Goal: Task Accomplishment & Management: Manage account settings

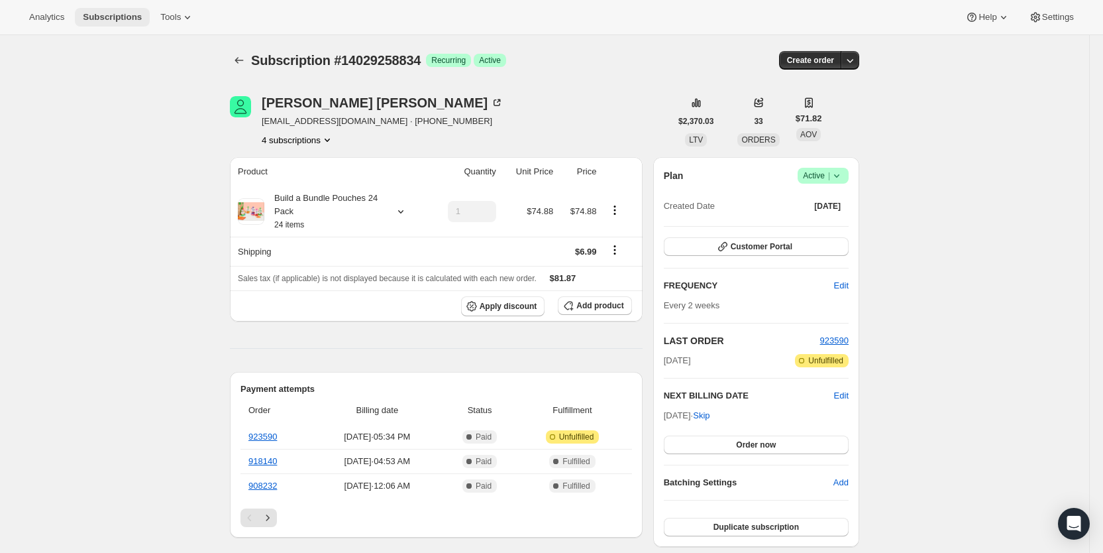
click at [107, 17] on span "Subscriptions" at bounding box center [112, 17] width 59 height 11
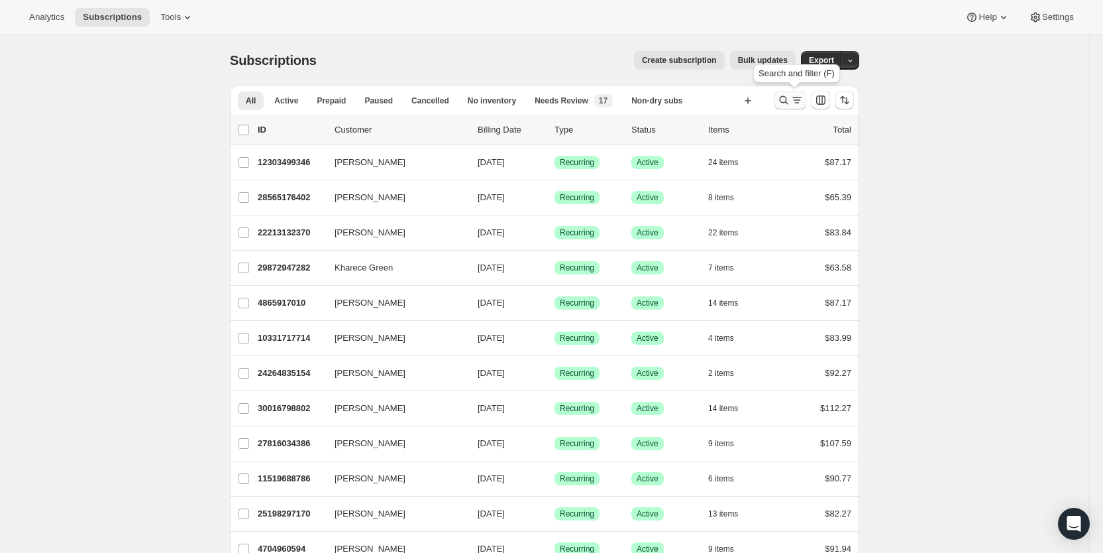
click at [796, 99] on icon "Search and filter results" at bounding box center [797, 99] width 13 height 13
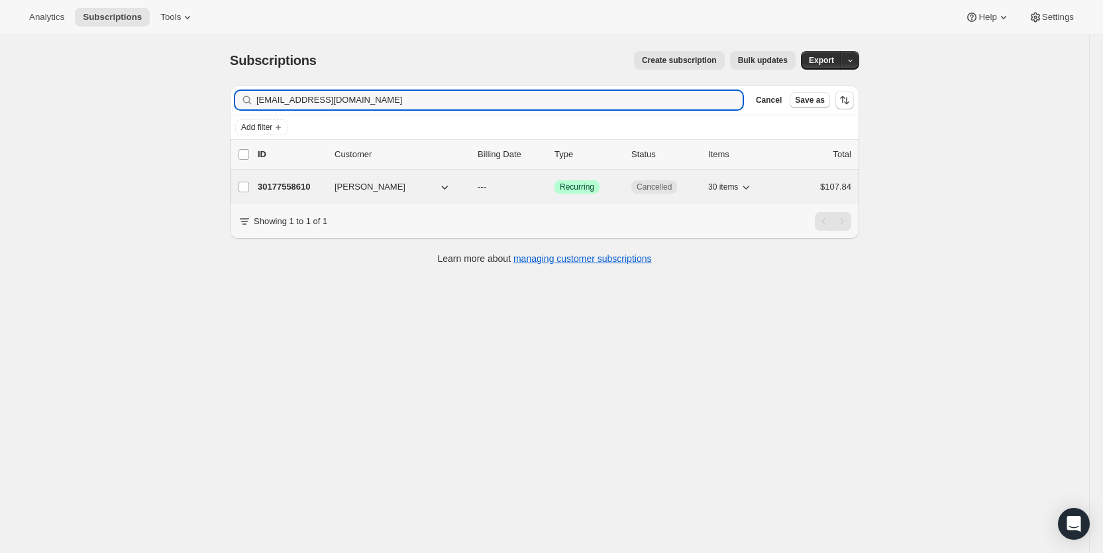
type input "[EMAIL_ADDRESS][DOMAIN_NAME]"
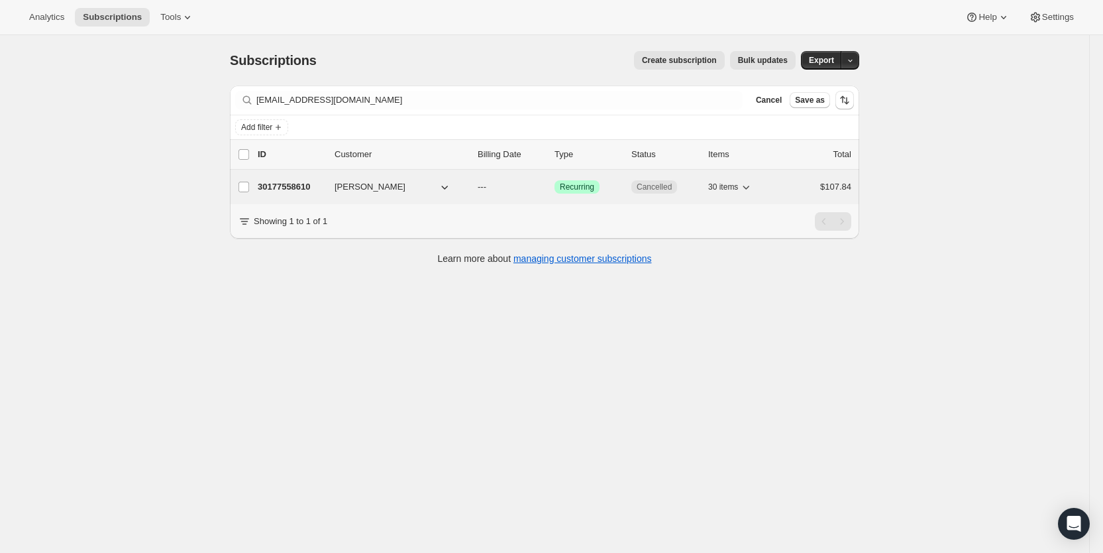
click at [503, 190] on p "---" at bounding box center [511, 186] width 66 height 13
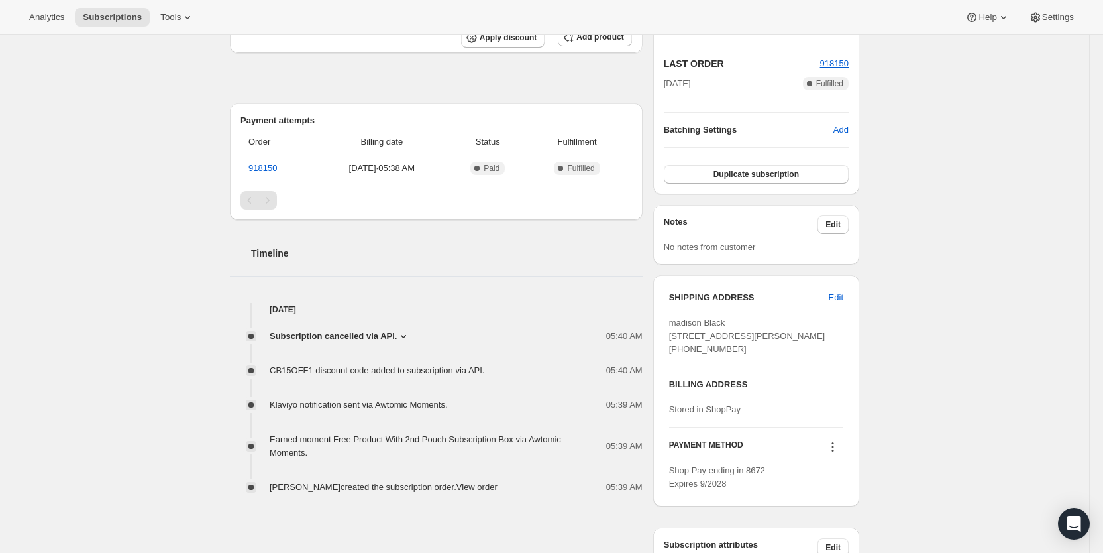
scroll to position [298, 0]
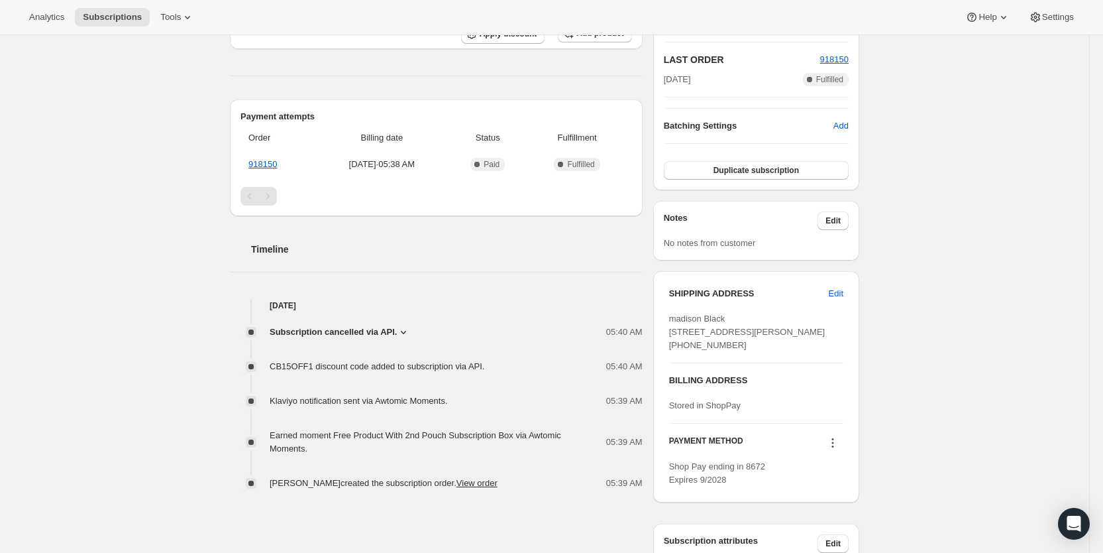
click at [406, 331] on icon at bounding box center [403, 332] width 5 height 3
